Goal: Transaction & Acquisition: Book appointment/travel/reservation

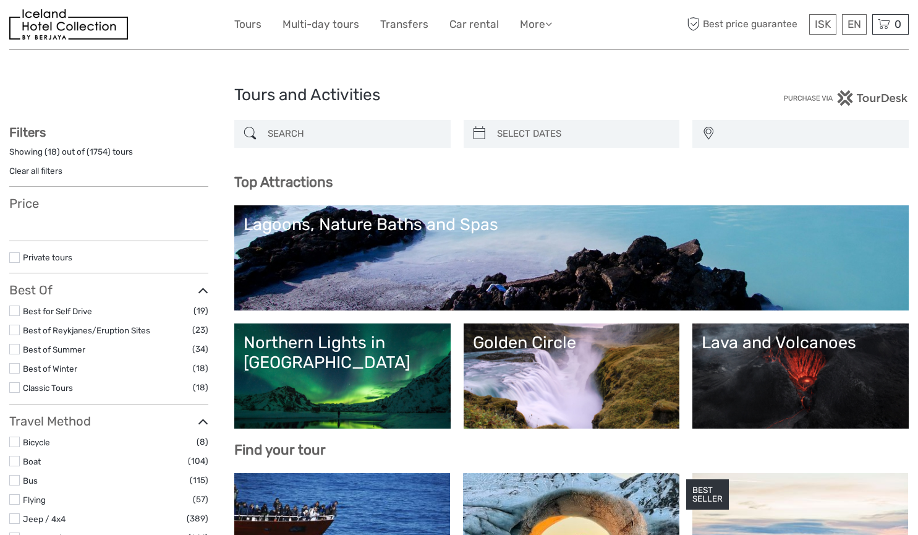
select select
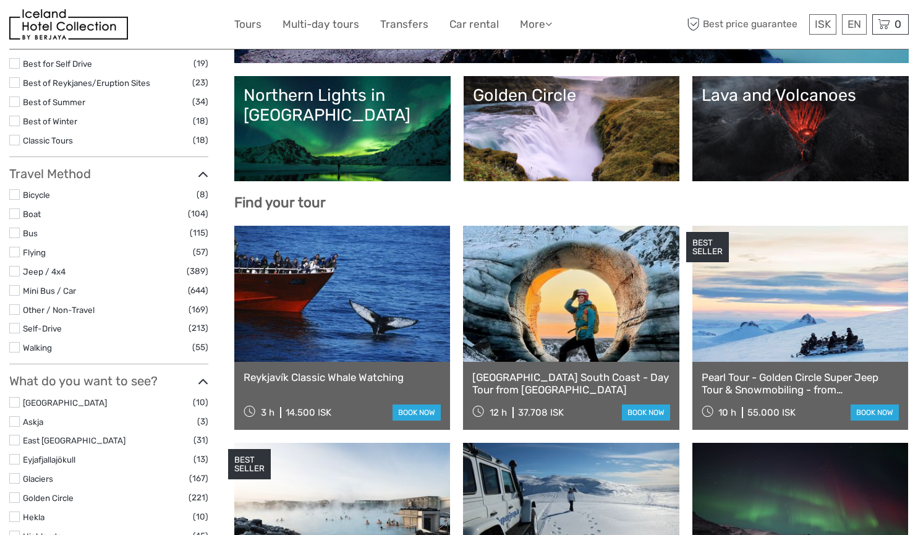
select select
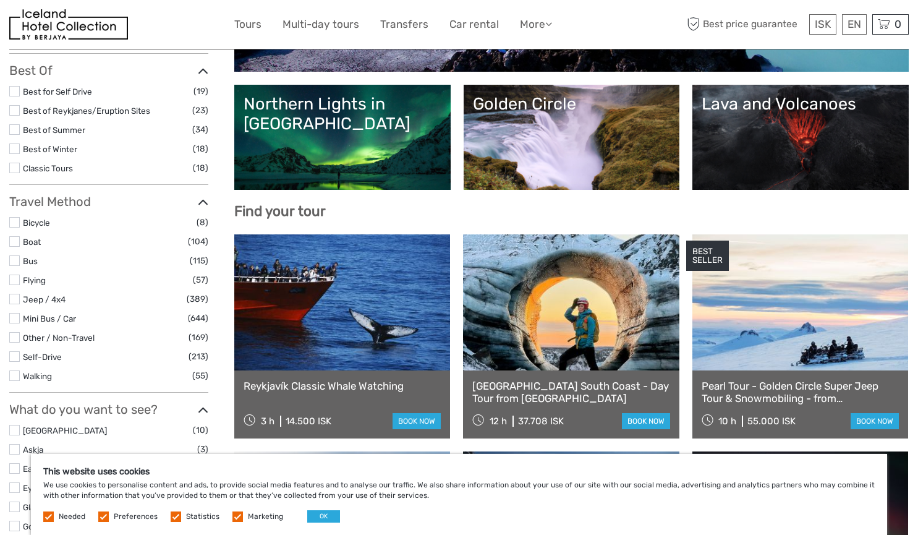
scroll to position [205, 0]
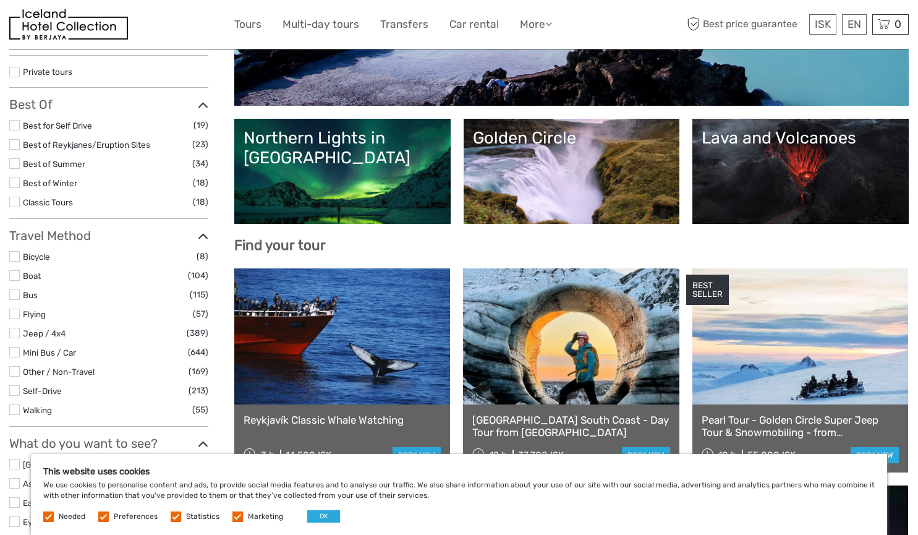
click at [498, 189] on link "Golden Circle" at bounding box center [572, 171] width 198 height 87
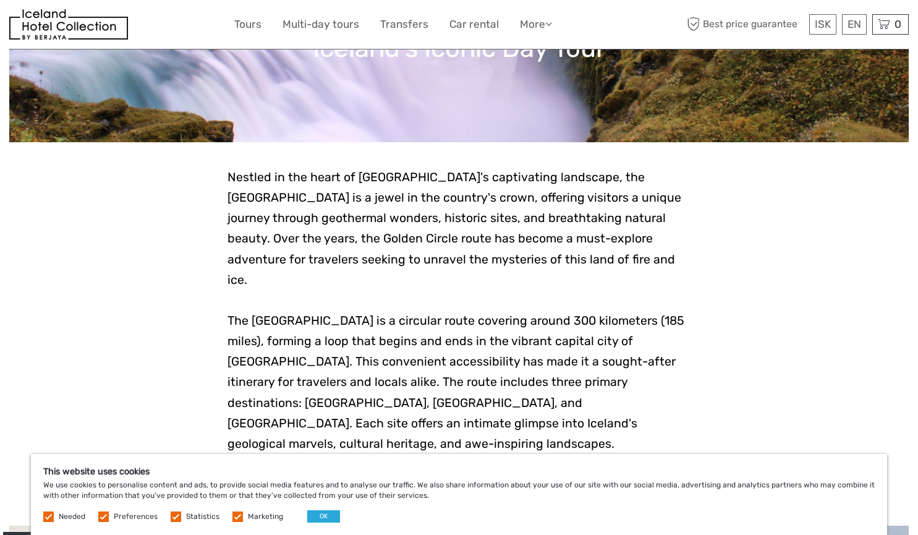
scroll to position [247, 0]
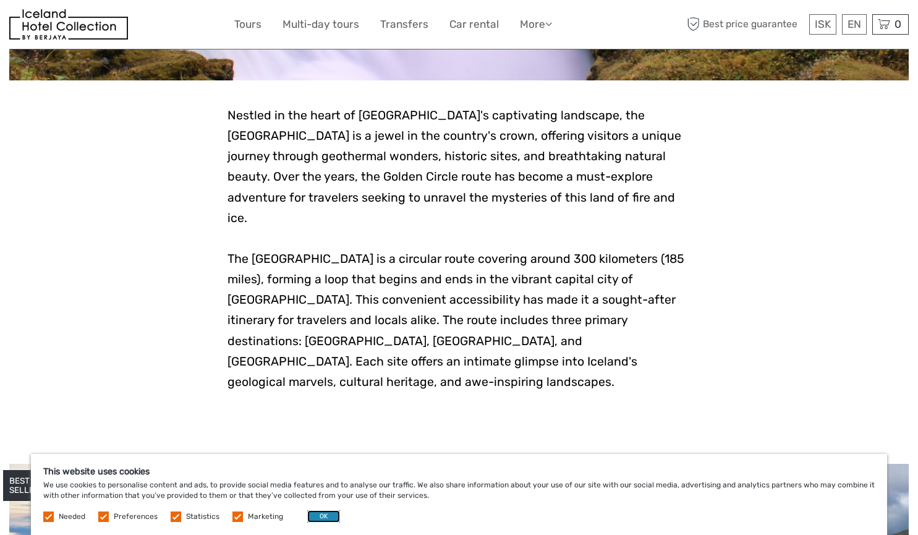
click at [307, 513] on button "OK" at bounding box center [323, 516] width 33 height 12
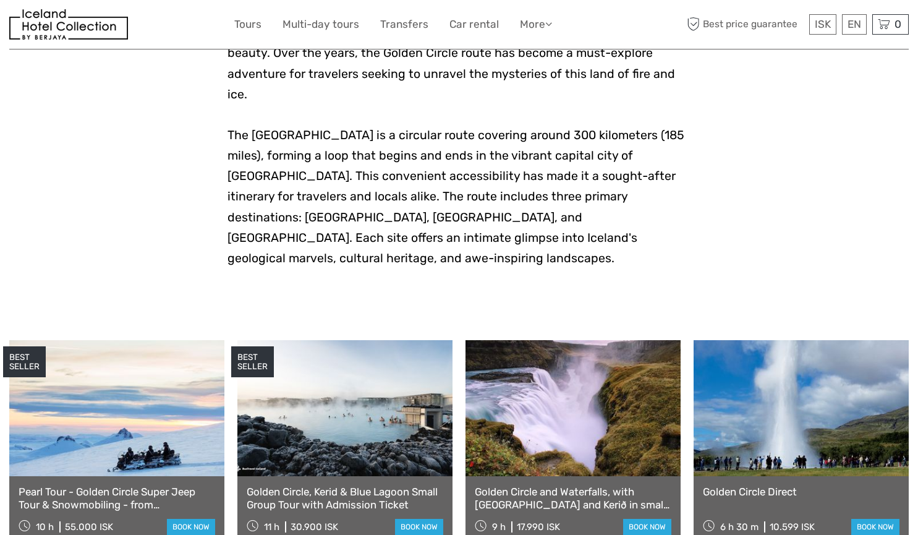
scroll to position [557, 0]
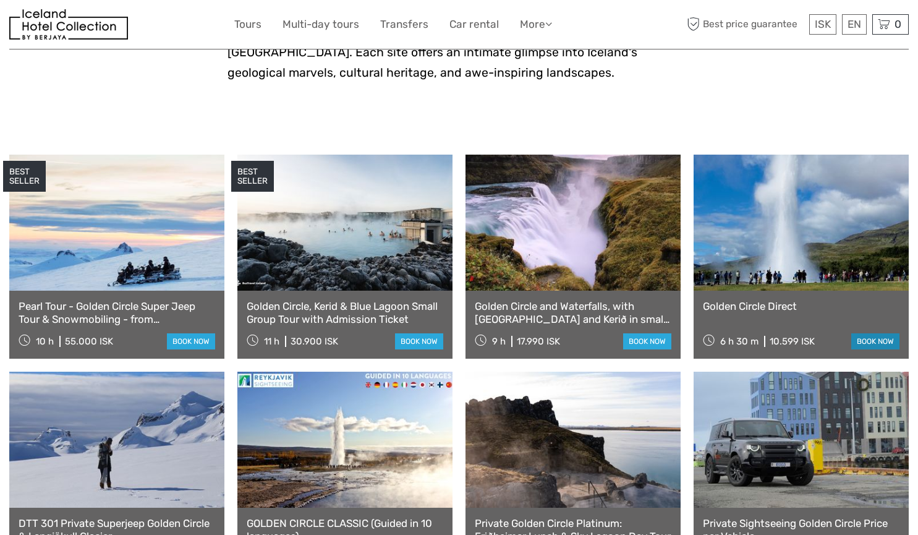
click at [868, 333] on link "book now" at bounding box center [876, 341] width 48 height 16
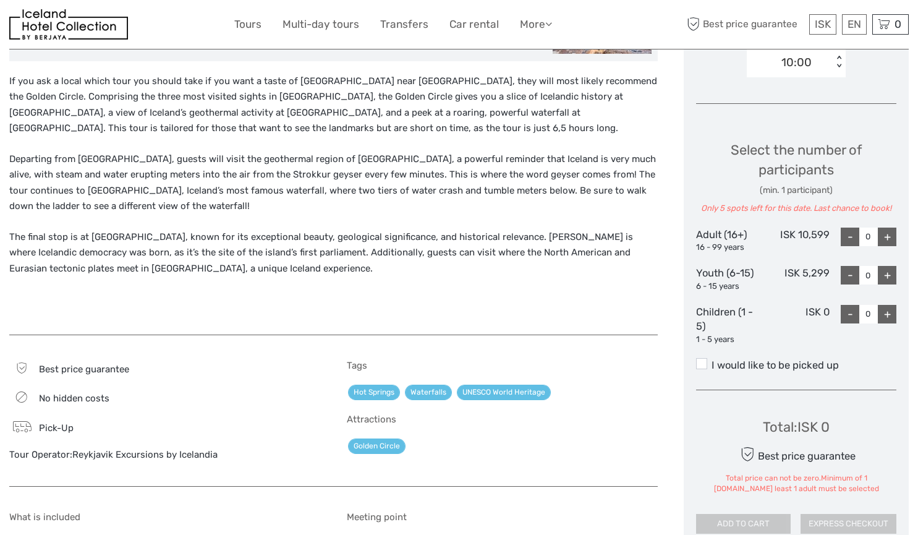
scroll to position [433, 0]
